Goal: Task Accomplishment & Management: Manage account settings

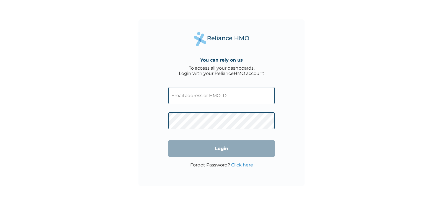
type input "OSG/11034/A"
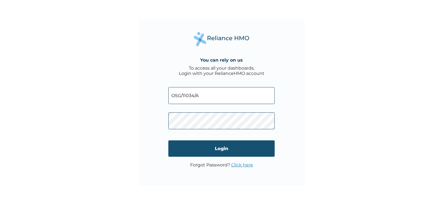
click at [183, 149] on input "Login" at bounding box center [221, 148] width 106 height 16
